Goal: Check status: Check status

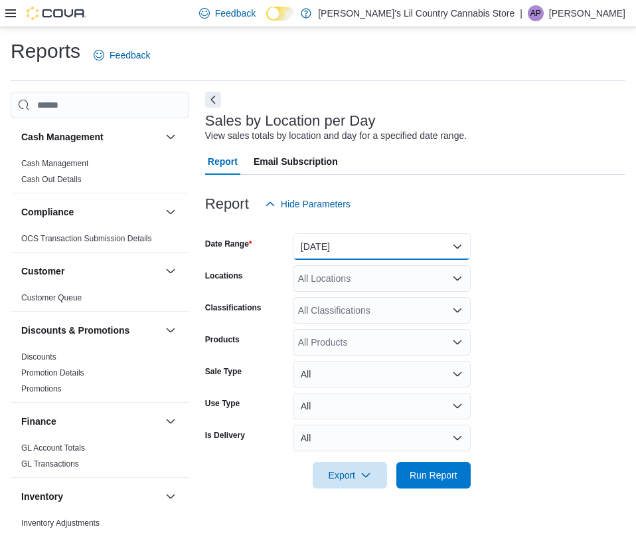
click at [456, 240] on button "[DATE]" at bounding box center [382, 246] width 178 height 27
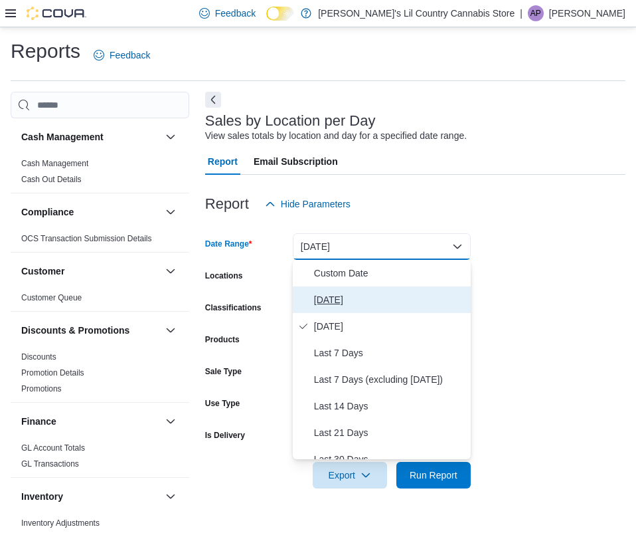
click at [329, 296] on span "[DATE]" at bounding box center [389, 300] width 151 height 16
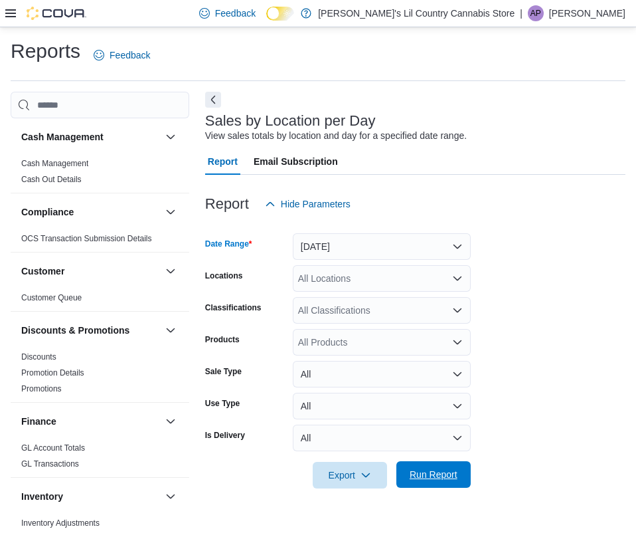
click at [407, 477] on span "Run Report" at bounding box center [433, 474] width 58 height 27
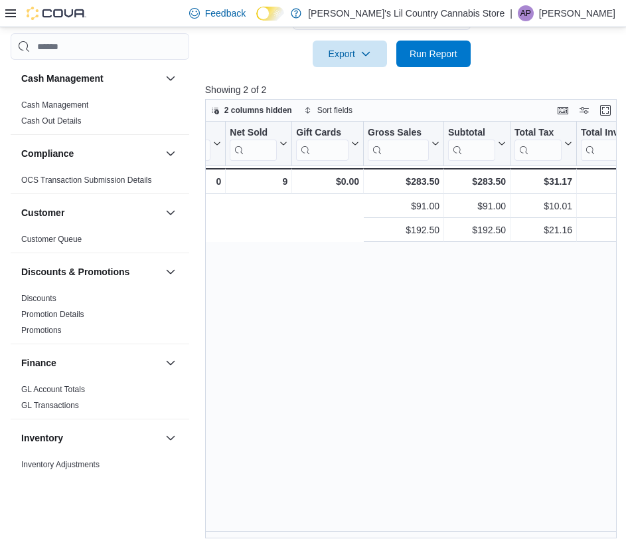
scroll to position [0, 864]
